Goal: Check status: Check status

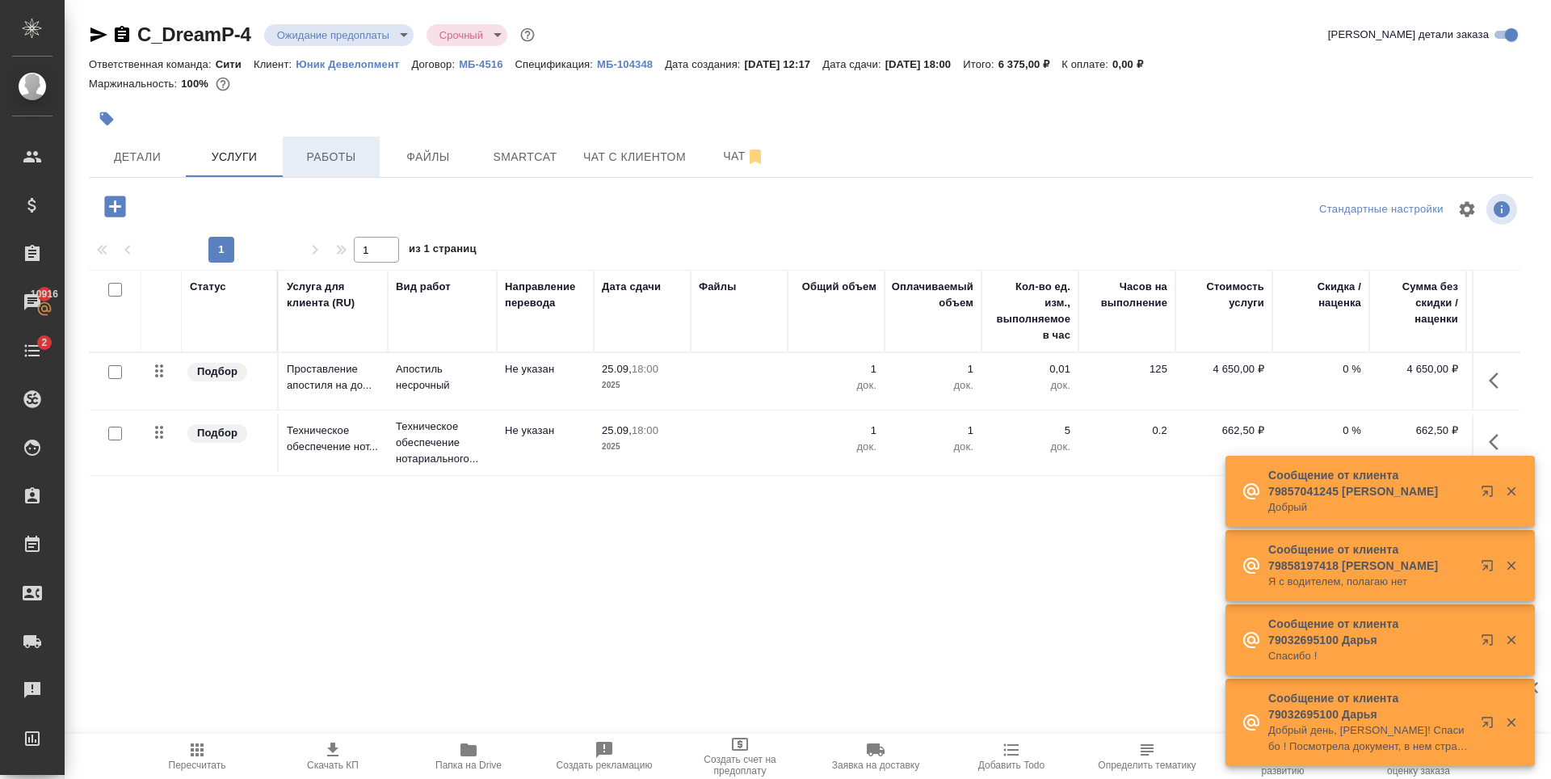
click at [322, 163] on span "Работы" at bounding box center [331, 157] width 78 height 20
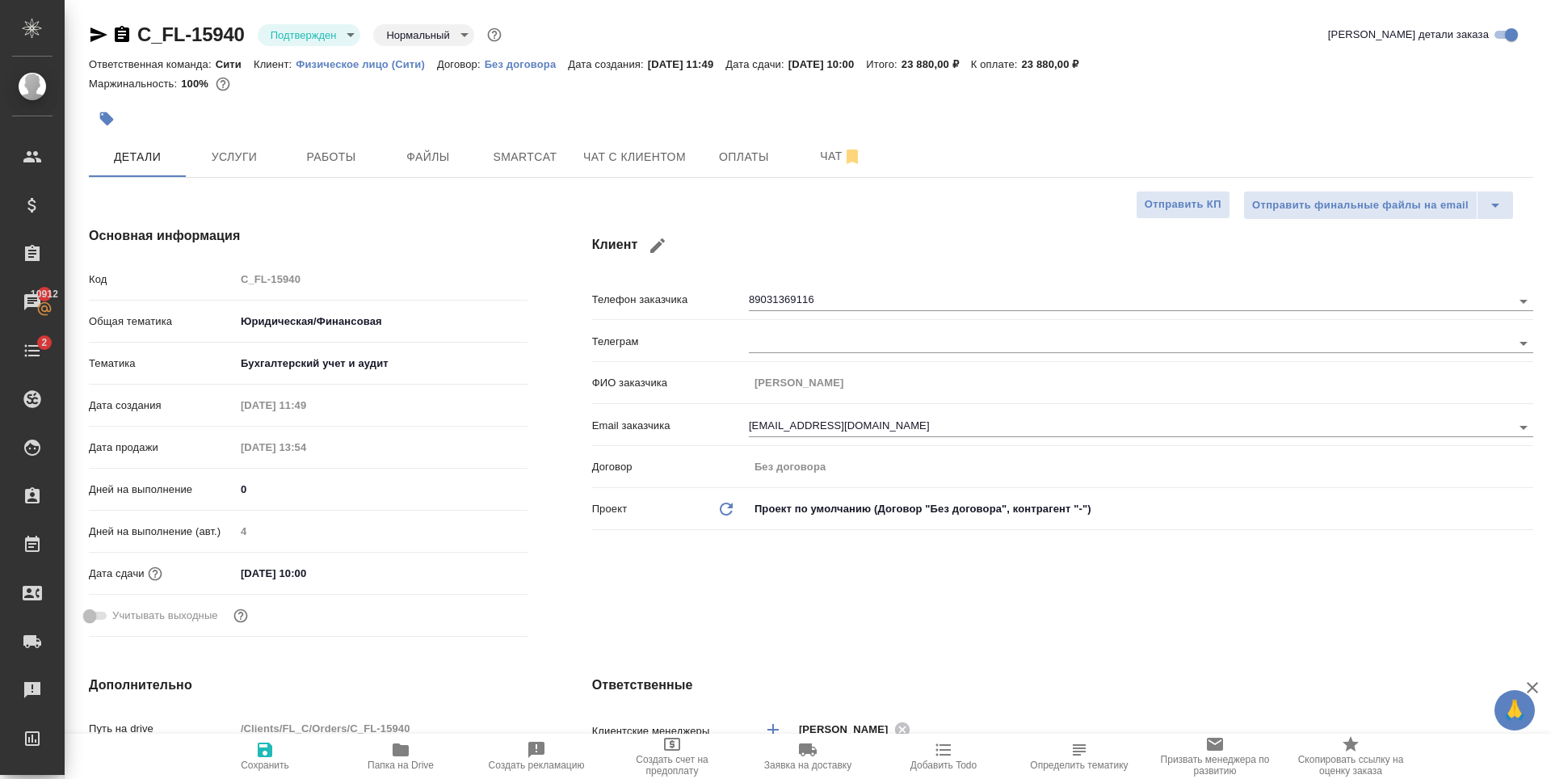
select select "RU"
click at [481, 111] on div at bounding box center [570, 119] width 963 height 36
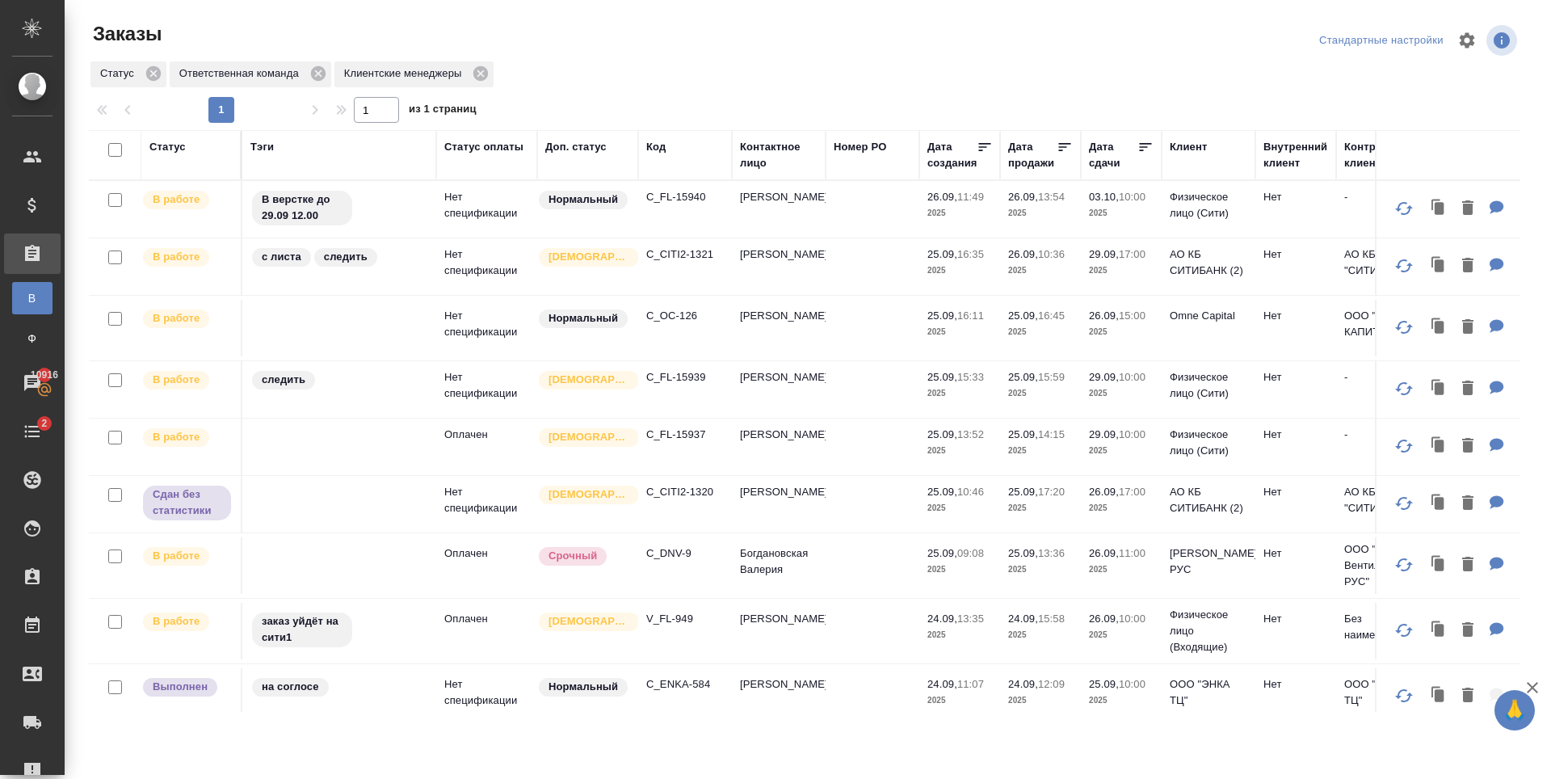
scroll to position [162, 0]
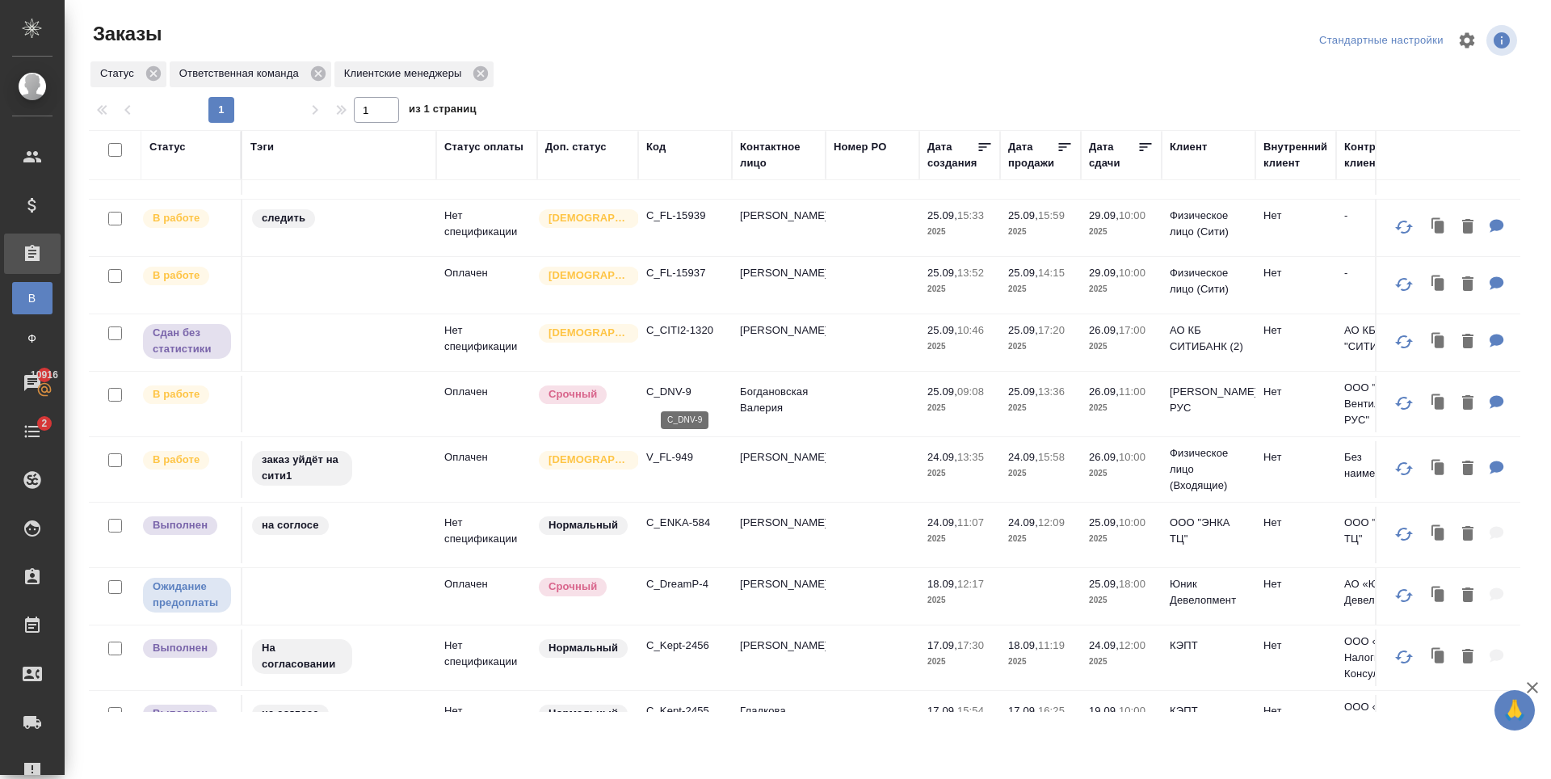
click at [666, 395] on p "C_DNV-9" at bounding box center [685, 392] width 78 height 16
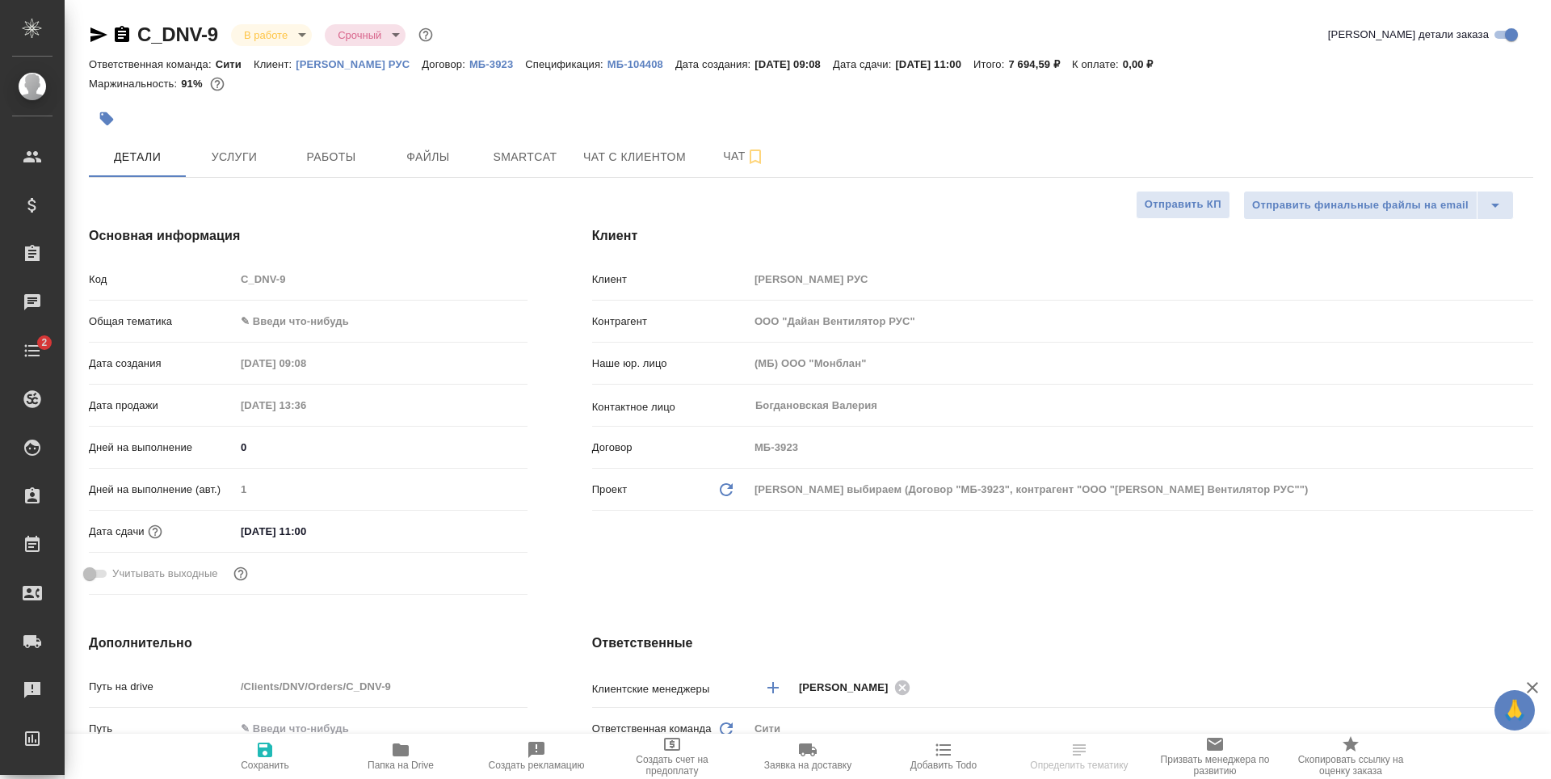
select select "RU"
click at [326, 147] on span "Работы" at bounding box center [331, 157] width 78 height 20
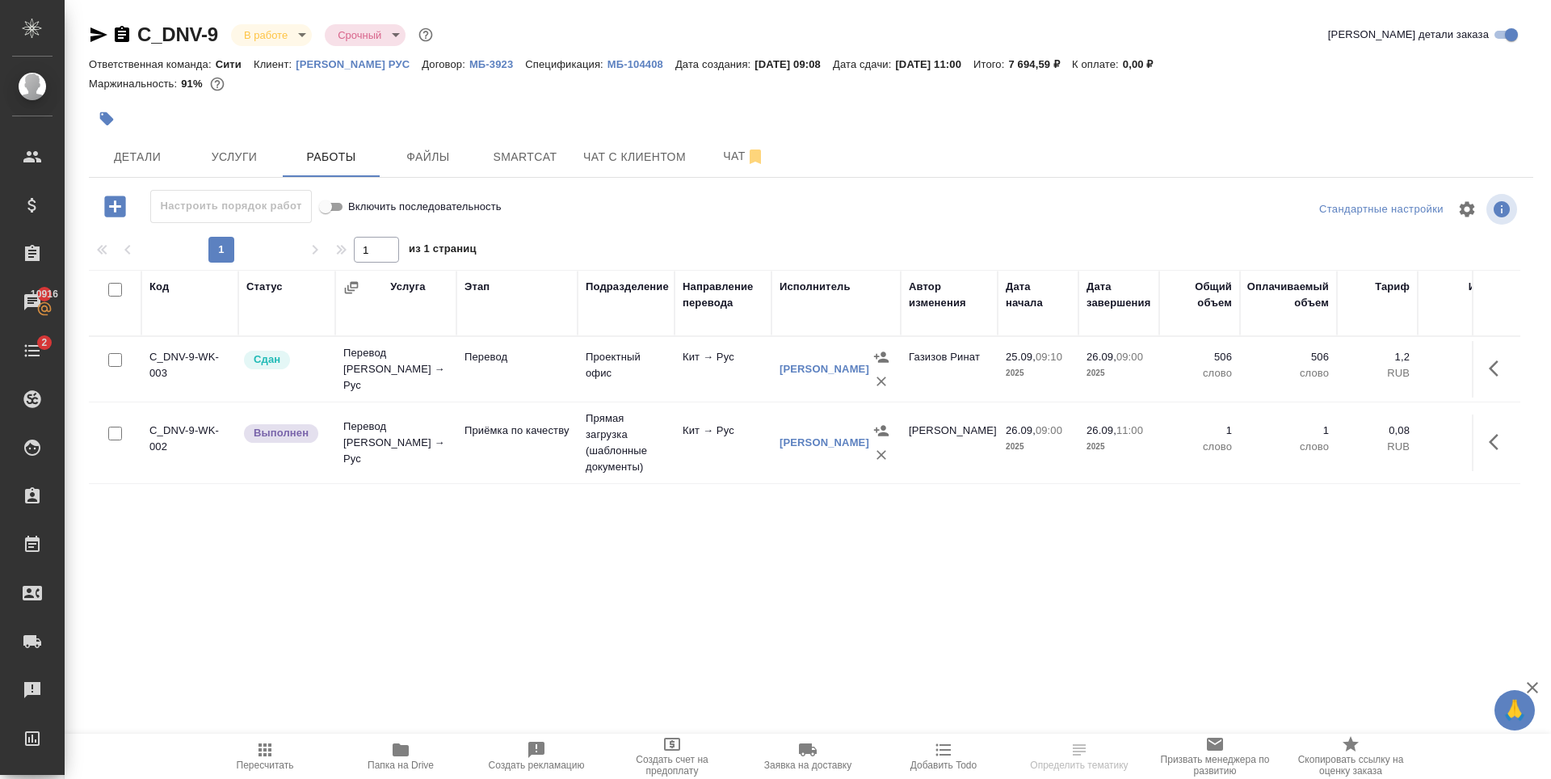
click at [1086, 542] on div "Код Статус Услуга Этап Подразделение Направление перевода Исполнитель Автор изм…" at bounding box center [804, 451] width 1431 height 363
click at [554, 107] on div at bounding box center [570, 119] width 963 height 36
